Goal: Book appointment/travel/reservation

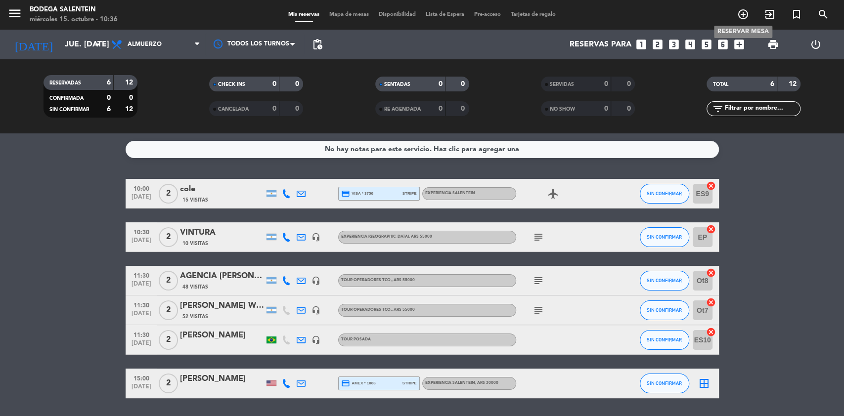
click at [742, 13] on icon "add_circle_outline" at bounding box center [743, 14] width 12 height 12
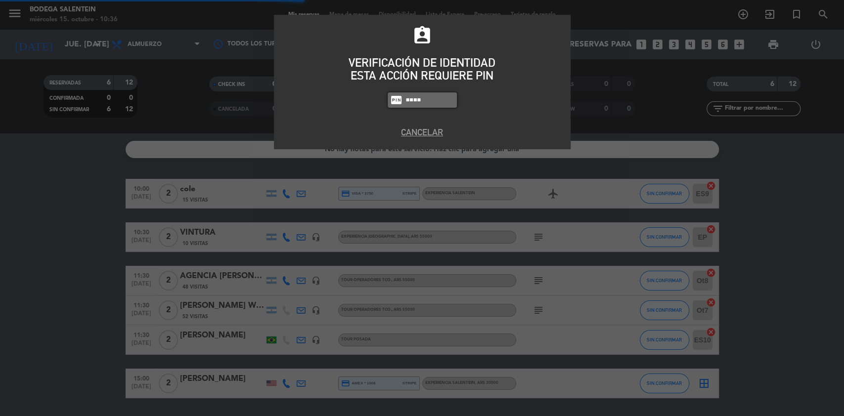
type input "8986"
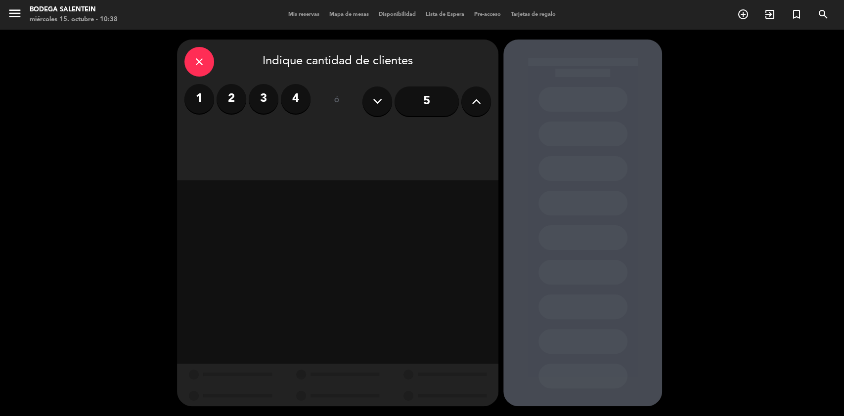
click at [239, 100] on label "2" at bounding box center [231, 99] width 30 height 30
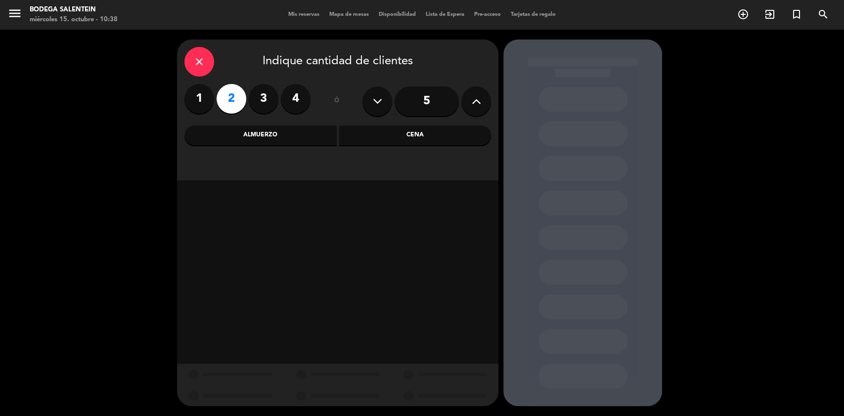
click at [293, 140] on div "Almuerzo" at bounding box center [260, 136] width 152 height 20
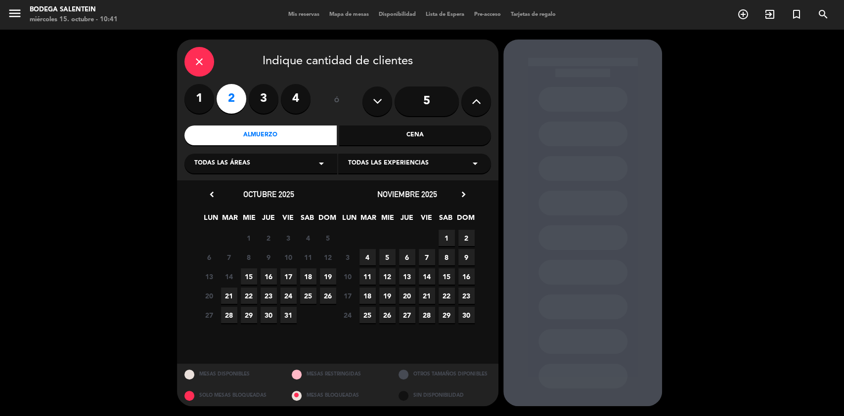
click at [406, 280] on span "13" at bounding box center [407, 276] width 16 height 16
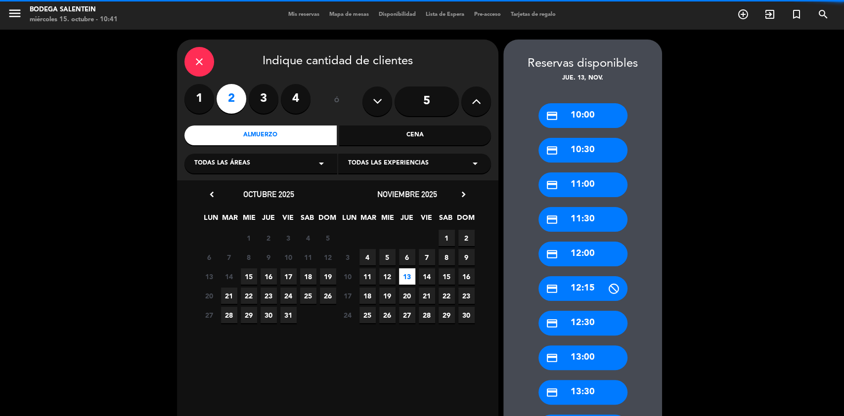
click at [321, 165] on icon "arrow_drop_down" at bounding box center [321, 164] width 12 height 12
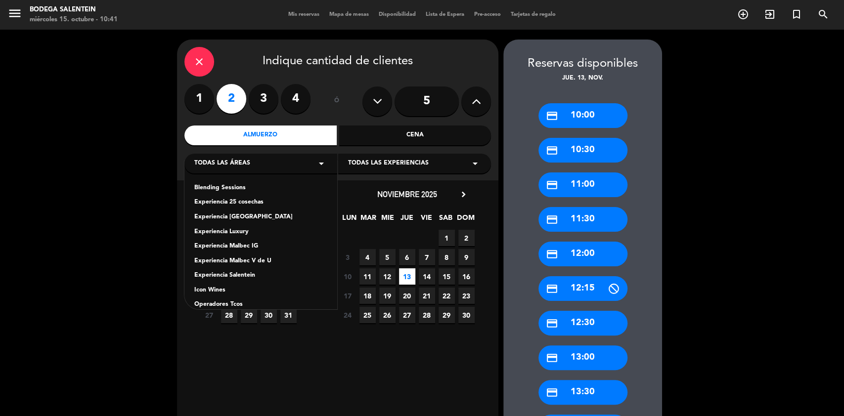
click at [232, 274] on div "Experiencia Salentein" at bounding box center [260, 276] width 133 height 10
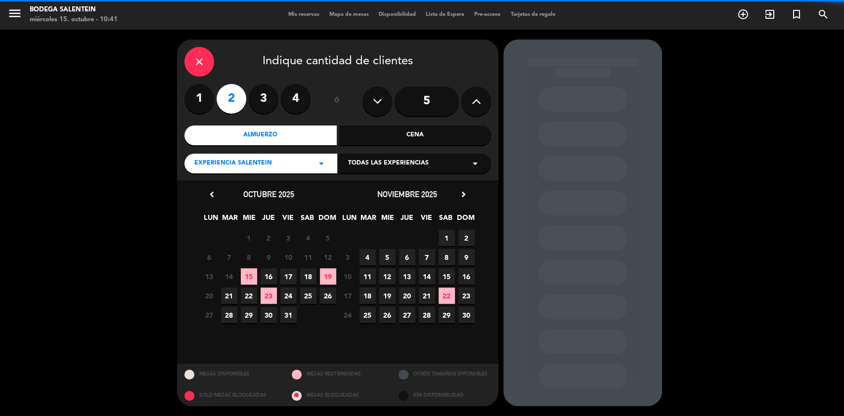
click at [484, 162] on div "Todas las experiencias arrow_drop_down" at bounding box center [414, 164] width 153 height 20
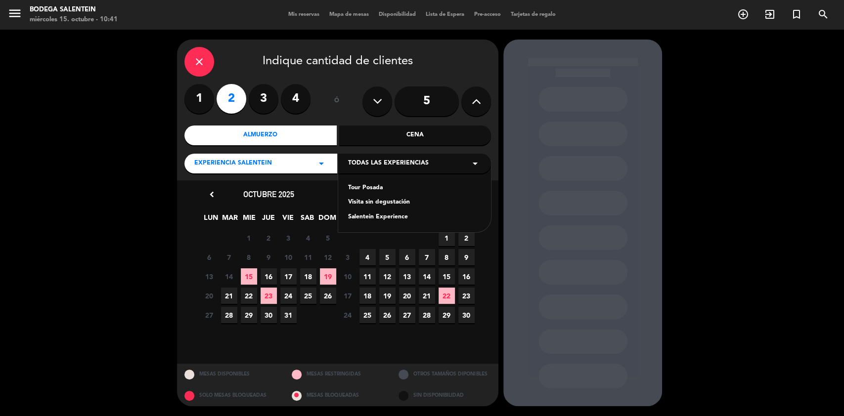
click at [371, 215] on div "Salentein Experience" at bounding box center [414, 217] width 133 height 10
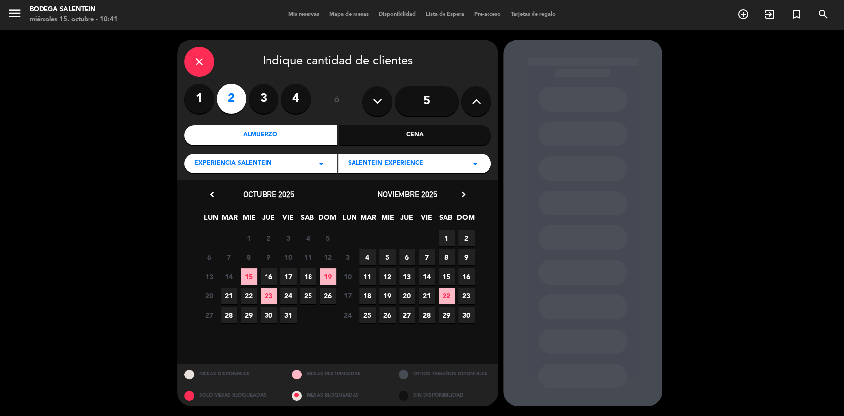
click at [405, 279] on span "13" at bounding box center [407, 276] width 16 height 16
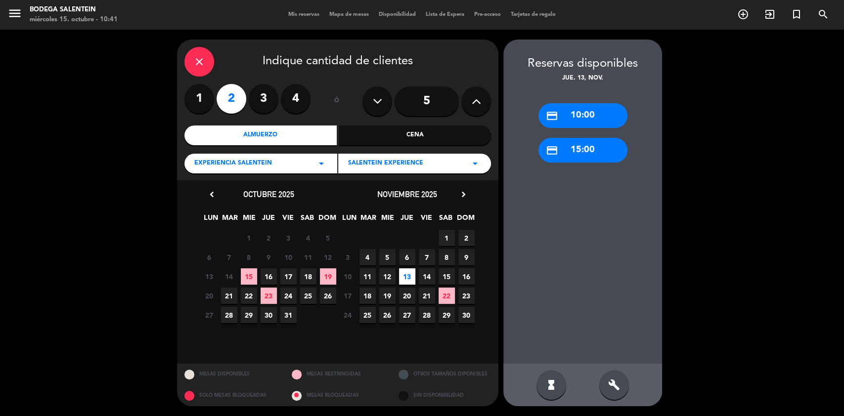
click at [587, 109] on div "credit_card 10:00" at bounding box center [582, 115] width 89 height 25
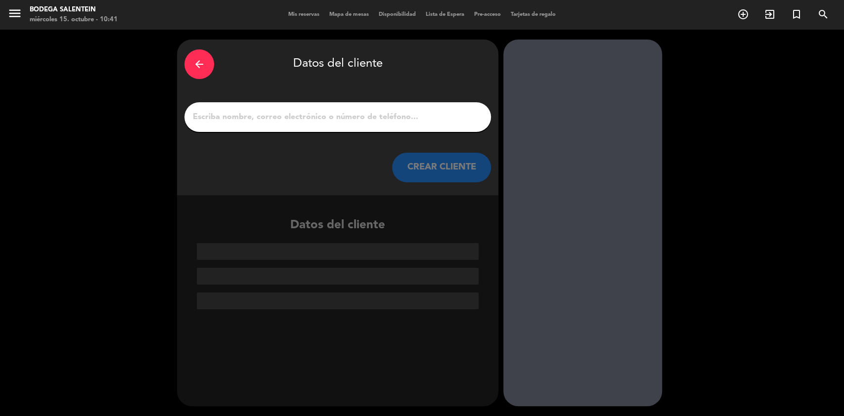
click at [360, 114] on input "1" at bounding box center [338, 117] width 292 height 14
paste input "[PERSON_NAME] X2"
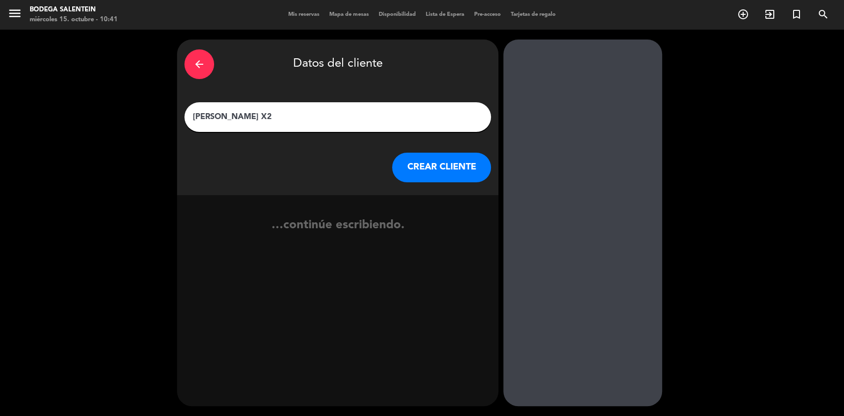
type input "[PERSON_NAME] X2"
click at [439, 169] on button "CREAR CLIENTE" at bounding box center [441, 168] width 99 height 30
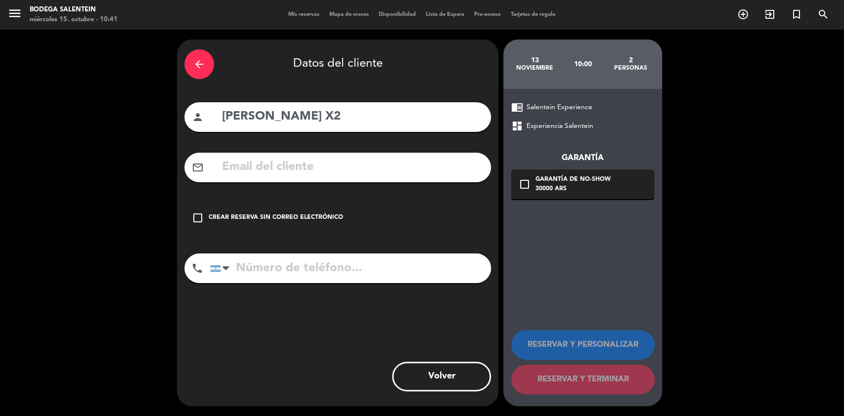
click at [298, 166] on input "text" at bounding box center [352, 167] width 262 height 20
paste input "[EMAIL_ADDRESS][DOMAIN_NAME]"
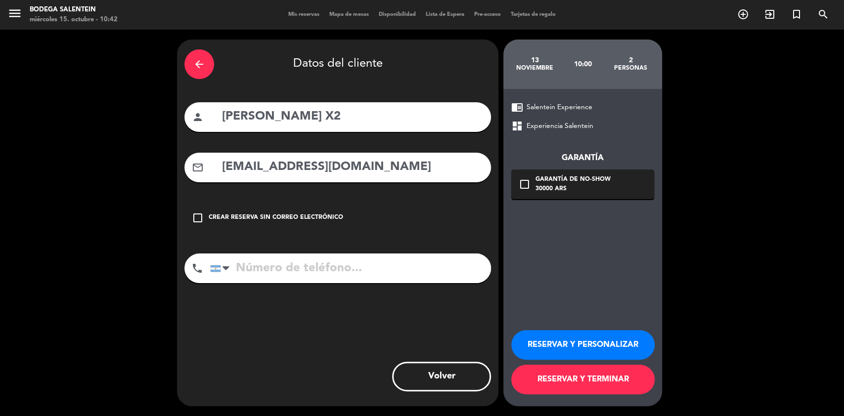
type input "[EMAIL_ADDRESS][DOMAIN_NAME]"
click at [529, 184] on icon "check_box_outline_blank" at bounding box center [524, 184] width 12 height 12
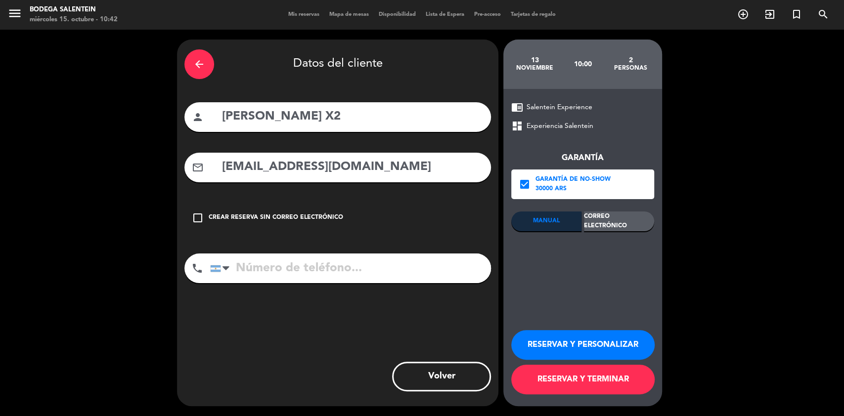
click at [635, 225] on div "Correo Electrónico" at bounding box center [619, 221] width 70 height 20
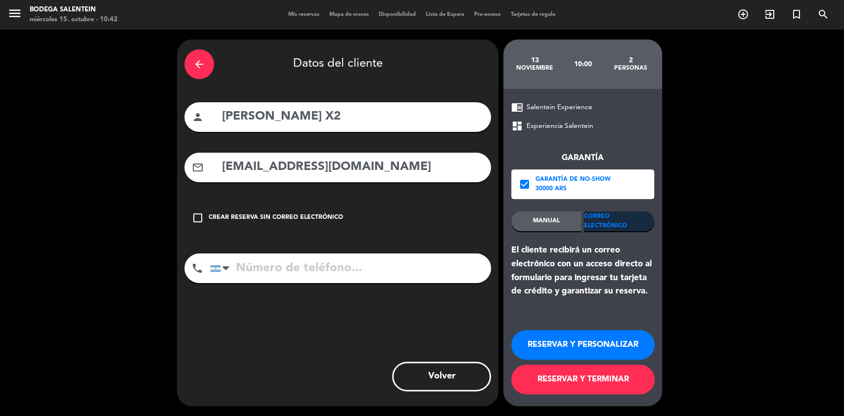
click at [599, 349] on button "RESERVAR Y PERSONALIZAR" at bounding box center [582, 345] width 143 height 30
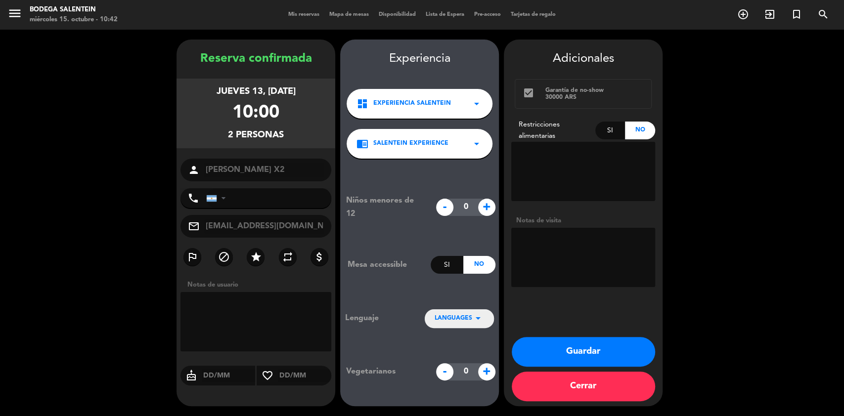
click at [565, 248] on textarea at bounding box center [583, 257] width 144 height 59
paste textarea "[PERSON_NAME] X2 FECHA: 13/11 HORARIO: 10 hs SERVICIO: VISITA Y DEGUSTACIÓN Son…"
type textarea "[PERSON_NAME] X2 FECHA: 13/11 HORARIO: 10 hs SERVICIO: VISITA Y DEGUSTACIÓN Son…"
click at [469, 328] on div "Niños menores de 12 - 0 + Mesa accessible Si No Lenguaje LANGUAGES arrow_drop_d…" at bounding box center [419, 287] width 159 height 257
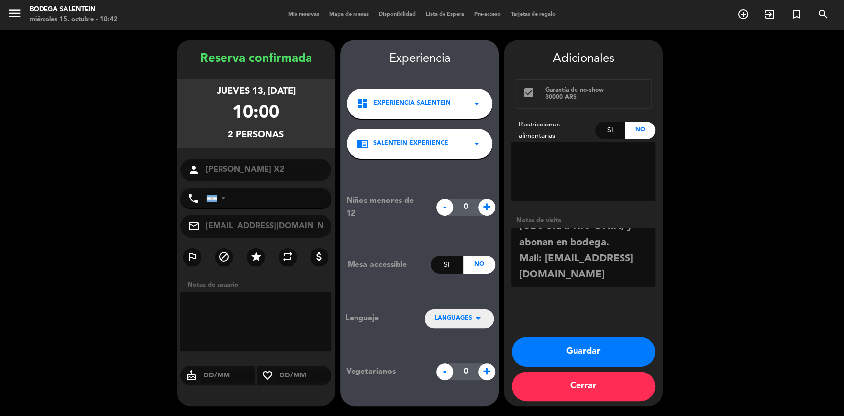
click at [474, 323] on icon "arrow_drop_down" at bounding box center [478, 318] width 12 height 12
click at [463, 291] on div "Inglés" at bounding box center [458, 288] width 49 height 10
click at [609, 355] on button "Guardar" at bounding box center [582, 352] width 143 height 30
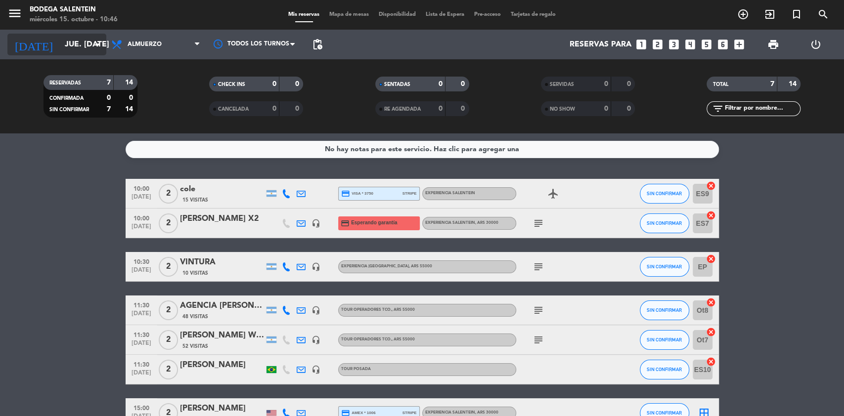
click at [72, 45] on input "jue. [DATE]" at bounding box center [112, 44] width 104 height 19
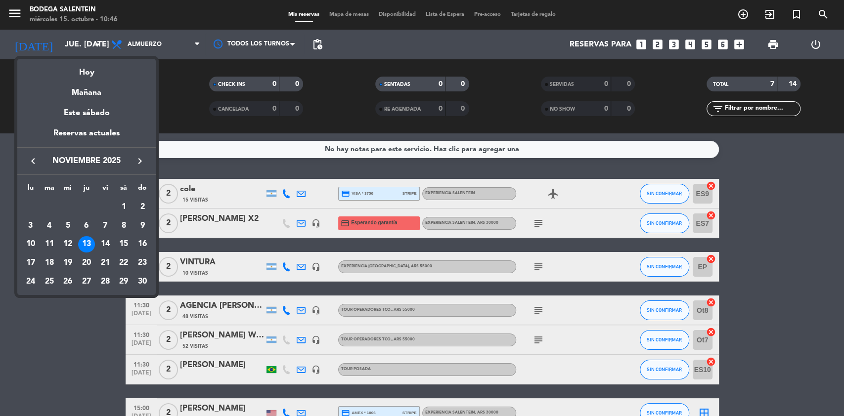
click at [35, 164] on icon "keyboard_arrow_left" at bounding box center [33, 161] width 12 height 12
click at [89, 257] on div "16" at bounding box center [86, 262] width 17 height 17
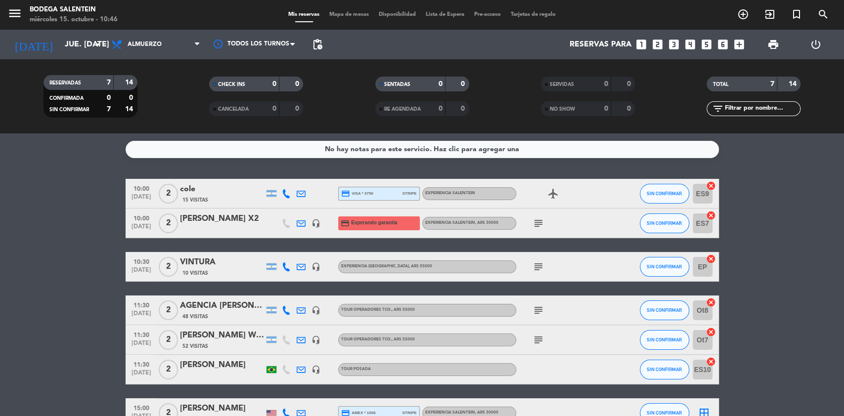
type input "[DEMOGRAPHIC_DATA] [DATE]"
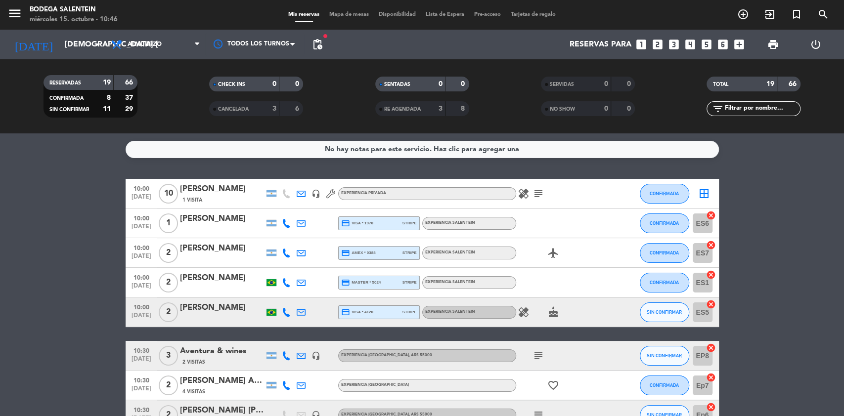
click at [215, 360] on div "2 Visitas" at bounding box center [222, 362] width 84 height 8
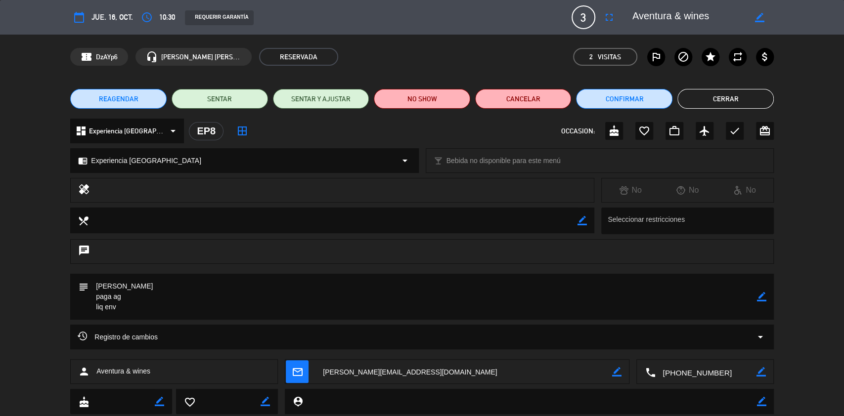
click at [117, 102] on span "REAGENDAR" at bounding box center [119, 99] width 40 height 10
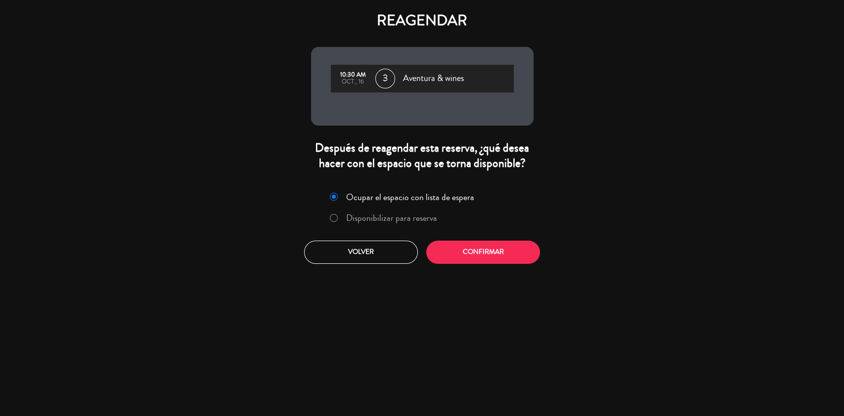
click at [340, 222] on label "Disponibilizar para reserva" at bounding box center [384, 219] width 118 height 18
click at [482, 250] on button "Confirmar" at bounding box center [483, 252] width 114 height 23
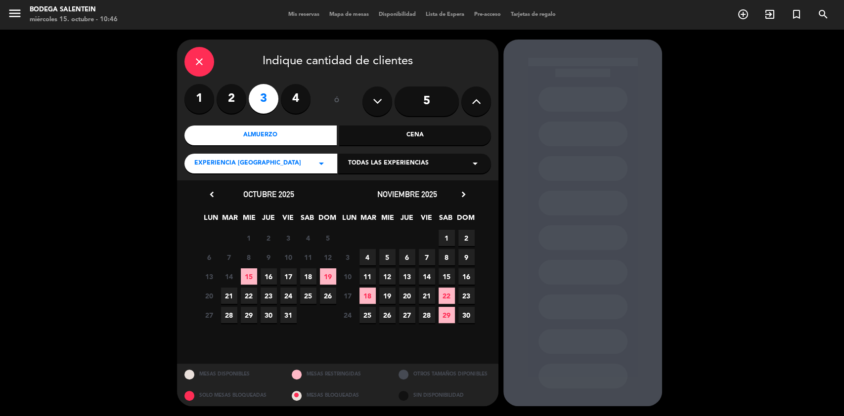
click at [471, 166] on icon "arrow_drop_down" at bounding box center [475, 164] width 12 height 12
click at [366, 215] on div "Experiencia [GEOGRAPHIC_DATA]" at bounding box center [414, 217] width 133 height 10
click at [288, 276] on span "17" at bounding box center [288, 276] width 16 height 16
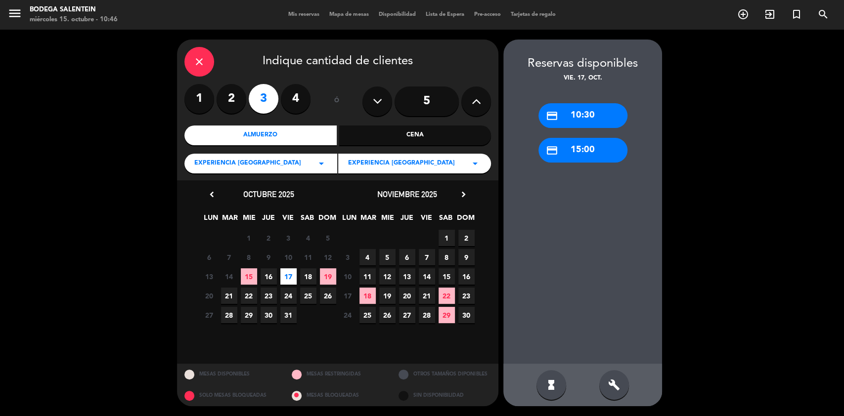
click at [588, 114] on div "credit_card 10:30" at bounding box center [582, 115] width 89 height 25
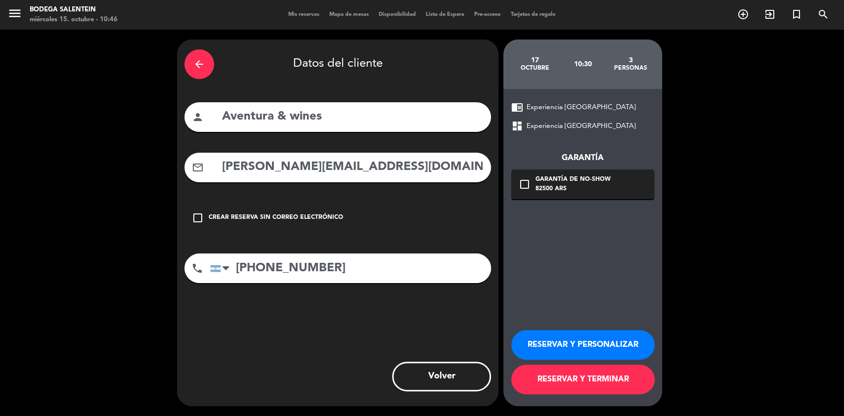
click at [584, 341] on button "RESERVAR Y PERSONALIZAR" at bounding box center [582, 345] width 143 height 30
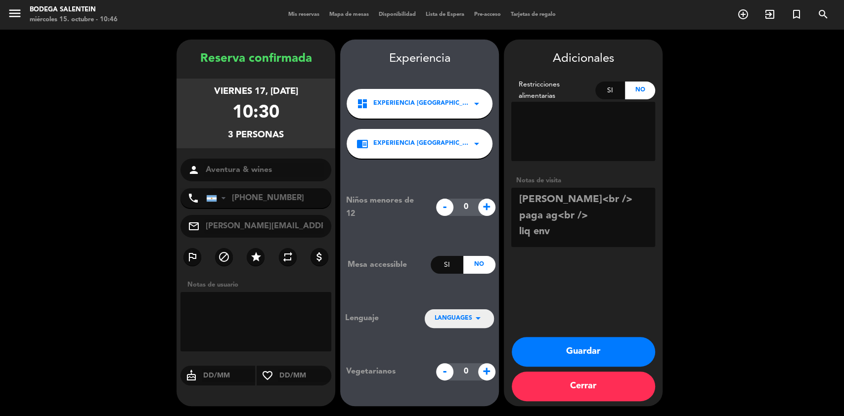
click at [609, 350] on button "Guardar" at bounding box center [582, 352] width 143 height 30
